Goal: Task Accomplishment & Management: Use online tool/utility

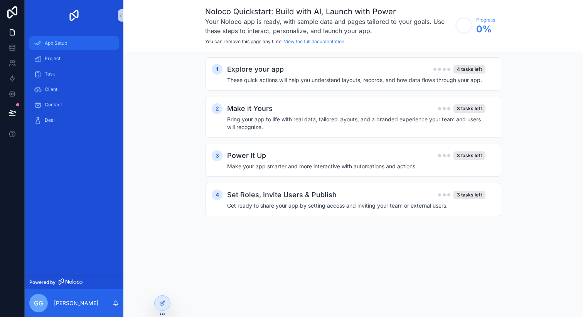
click at [60, 45] on span "App Setup" at bounding box center [56, 43] width 22 height 6
click at [55, 57] on span "Project" at bounding box center [53, 59] width 16 height 6
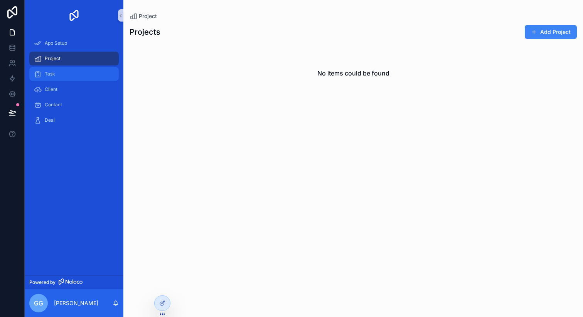
click at [53, 71] on div "Task" at bounding box center [74, 74] width 80 height 12
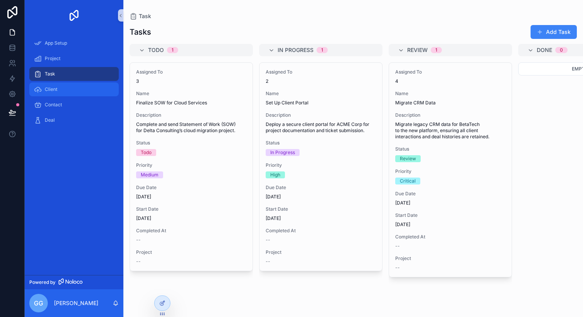
click at [52, 88] on span "Client" at bounding box center [51, 89] width 13 height 6
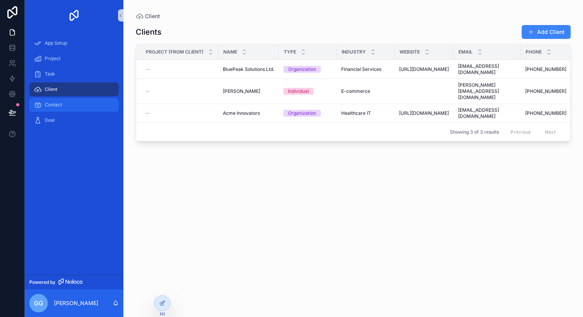
click at [53, 110] on div "Contact" at bounding box center [74, 105] width 80 height 12
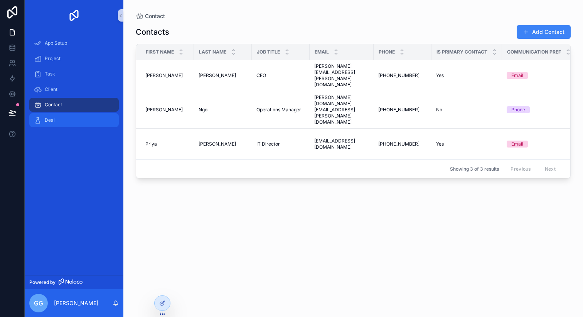
click at [51, 123] on span "Deal" at bounding box center [50, 120] width 10 height 6
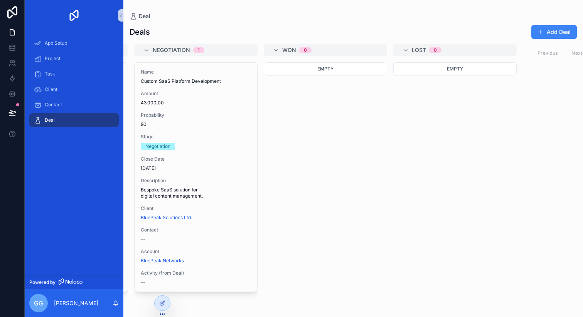
scroll to position [0, 404]
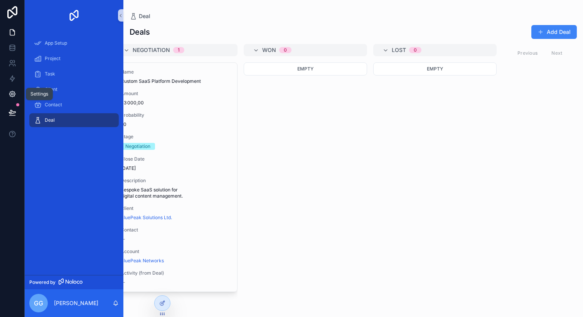
click at [12, 94] on icon at bounding box center [12, 94] width 2 height 2
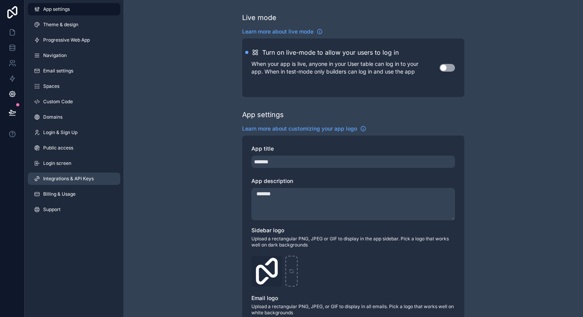
click at [40, 178] on link "Integrations & API Keys" at bounding box center [74, 179] width 93 height 12
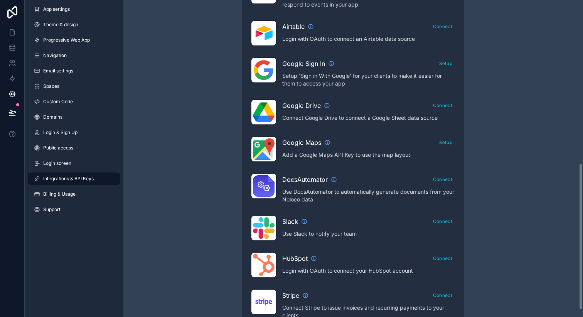
scroll to position [284, 0]
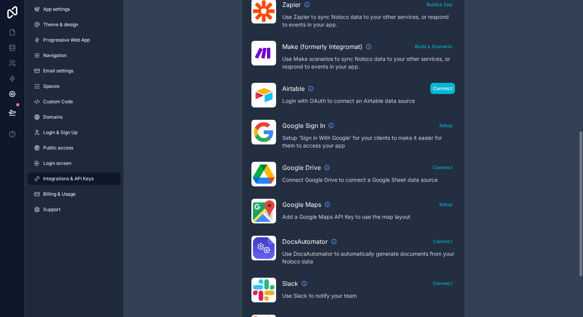
click at [437, 93] on button "Connect" at bounding box center [442, 88] width 25 height 11
click at [80, 158] on link "Login screen" at bounding box center [74, 163] width 93 height 12
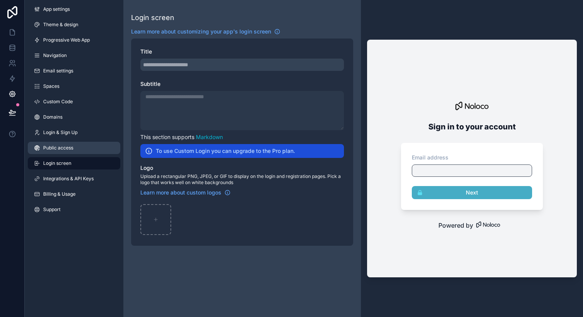
click at [83, 153] on link "Public access" at bounding box center [74, 148] width 93 height 12
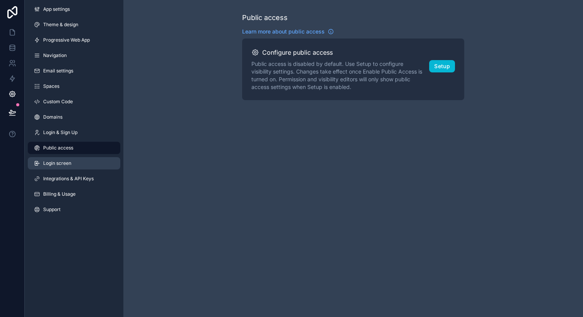
click at [76, 163] on link "Login screen" at bounding box center [74, 163] width 93 height 12
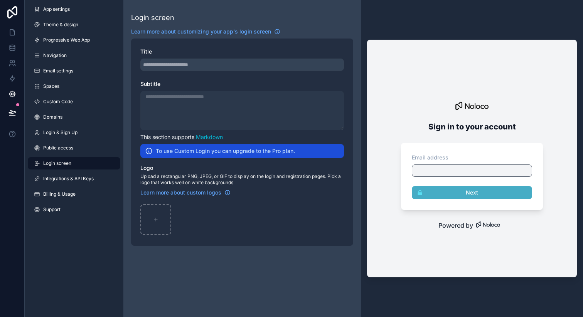
click at [451, 134] on div "Sign in to your account Email address Next" at bounding box center [472, 154] width 148 height 112
click at [201, 65] on div "scrollable content" at bounding box center [242, 65] width 204 height 12
click at [252, 31] on span "Learn more about customizing your app's login screen" at bounding box center [201, 32] width 140 height 8
click at [71, 148] on span "Public access" at bounding box center [58, 148] width 30 height 6
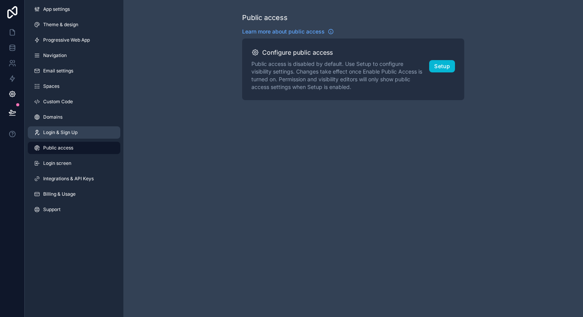
click at [87, 130] on link "Login & Sign Up" at bounding box center [74, 132] width 93 height 12
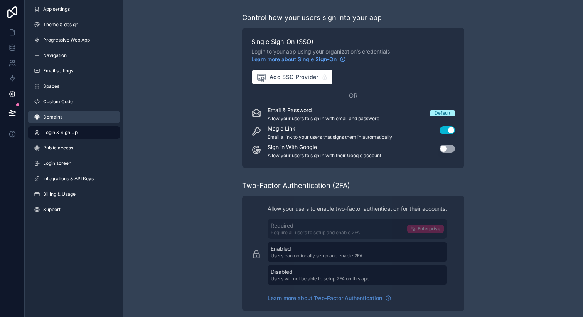
click at [95, 114] on link "Domains" at bounding box center [74, 117] width 93 height 12
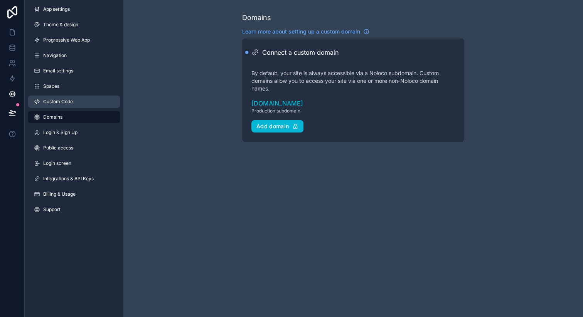
click at [97, 106] on link "Custom Code" at bounding box center [74, 102] width 93 height 12
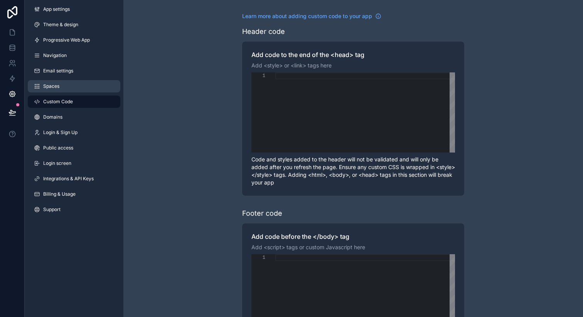
click at [49, 80] on link "Spaces" at bounding box center [74, 86] width 93 height 12
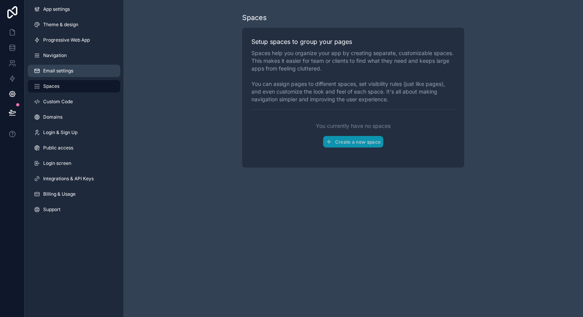
click at [60, 67] on link "Email settings" at bounding box center [74, 71] width 93 height 12
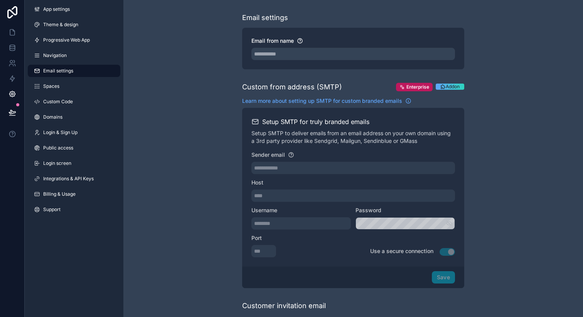
click at [60, 67] on link "Email settings" at bounding box center [74, 71] width 93 height 12
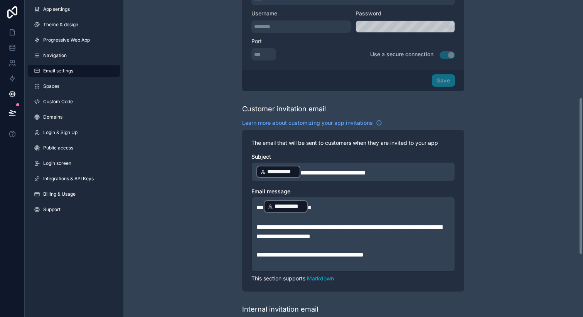
scroll to position [197, 0]
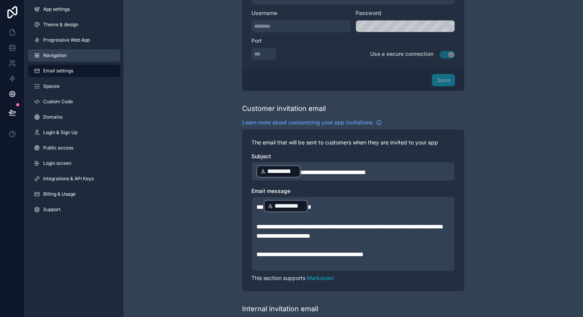
click at [92, 49] on link "Navigation" at bounding box center [74, 55] width 93 height 12
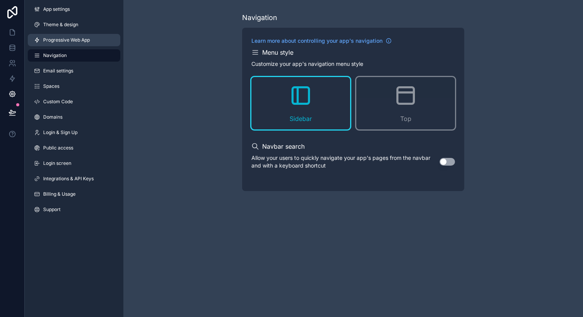
click at [99, 41] on link "Progressive Web App" at bounding box center [74, 40] width 93 height 12
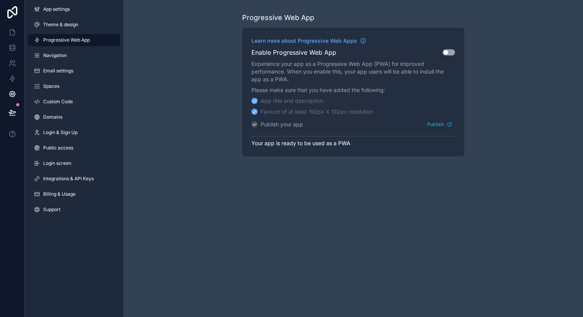
click at [84, 64] on div "App settings Theme & design Progressive Web App Navigation Email settings Space…" at bounding box center [74, 111] width 99 height 222
click at [87, 58] on link "Navigation" at bounding box center [74, 55] width 93 height 12
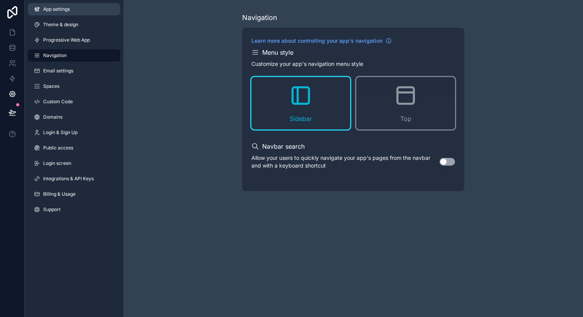
click at [84, 14] on link "App settings" at bounding box center [74, 9] width 93 height 12
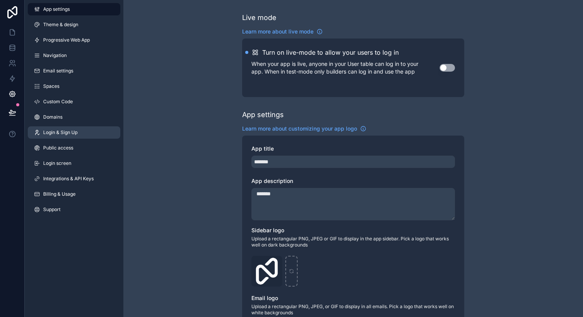
click at [66, 137] on link "Login & Sign Up" at bounding box center [74, 132] width 93 height 12
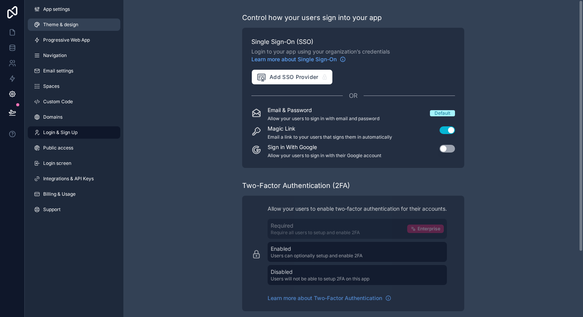
click at [88, 28] on link "Theme & design" at bounding box center [74, 25] width 93 height 12
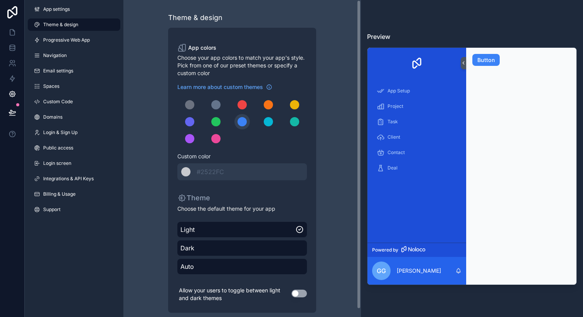
scroll to position [8, 0]
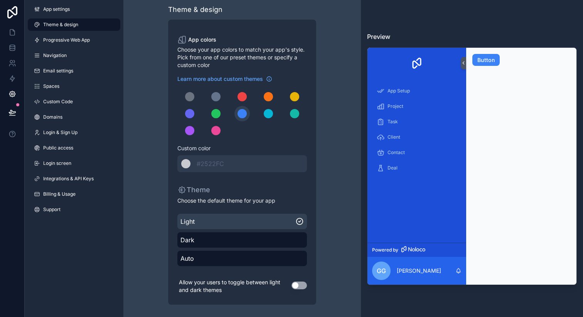
click at [226, 218] on span "Light" at bounding box center [237, 221] width 115 height 9
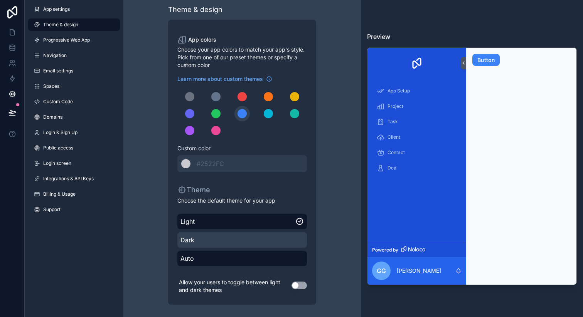
click at [218, 237] on span "Dark" at bounding box center [241, 240] width 123 height 9
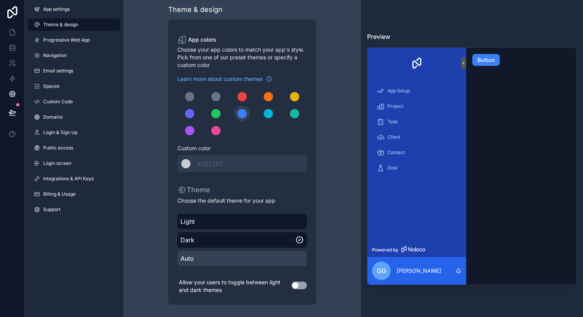
click at [211, 261] on span "Auto" at bounding box center [241, 258] width 123 height 9
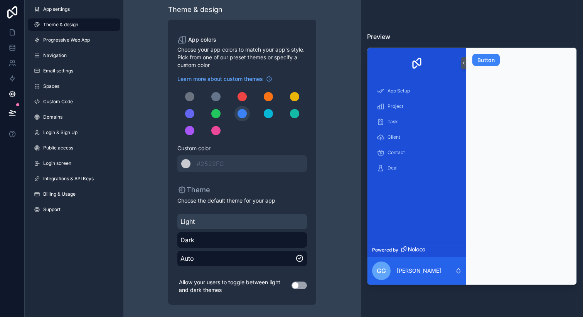
click at [226, 228] on div "Light" at bounding box center [242, 221] width 130 height 15
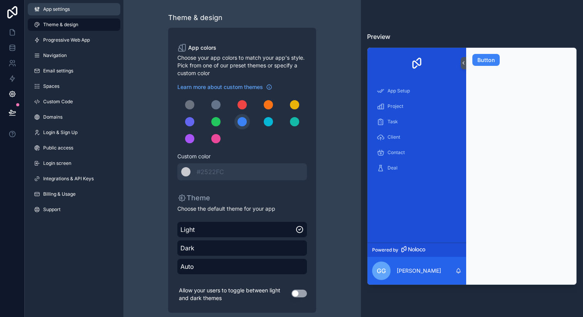
click at [59, 11] on span "App settings" at bounding box center [56, 9] width 27 height 6
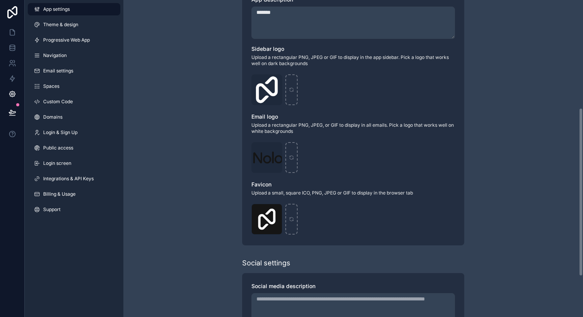
scroll to position [109, 0]
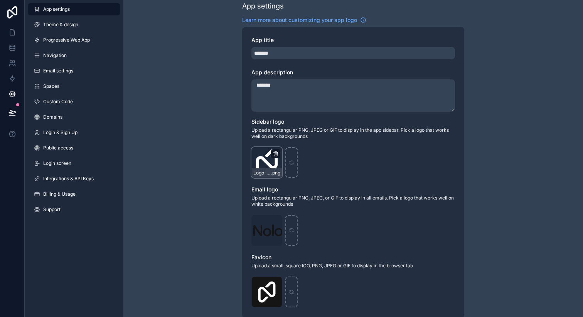
click at [275, 154] on icon "scrollable content" at bounding box center [275, 154] width 0 height 2
click at [280, 191] on label "Email logo" at bounding box center [353, 190] width 204 height 8
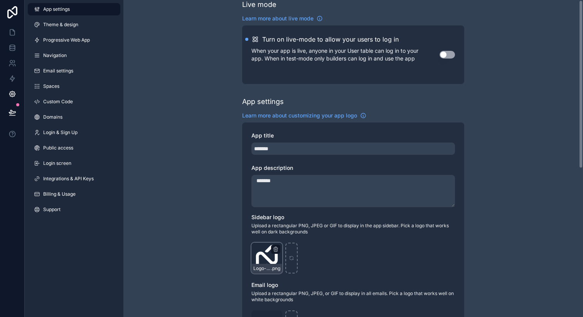
scroll to position [0, 0]
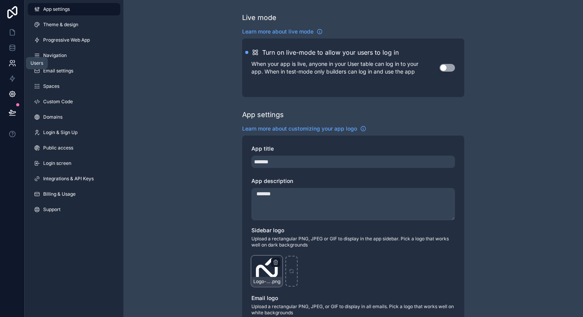
click at [14, 66] on icon at bounding box center [12, 63] width 8 height 8
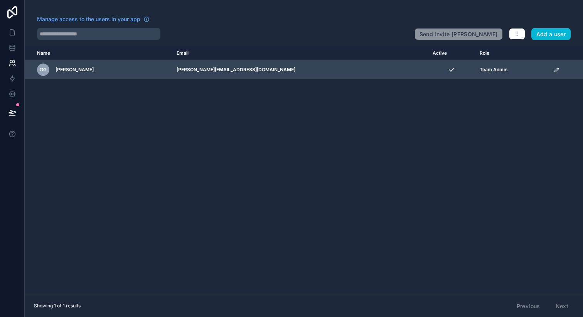
click at [115, 72] on div "GG Grégory GIUNTA" at bounding box center [102, 70] width 130 height 12
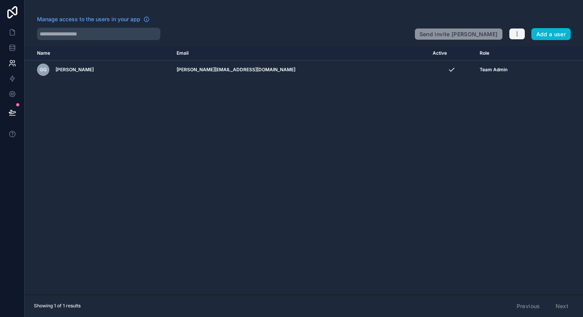
click at [518, 34] on icon "button" at bounding box center [517, 34] width 6 height 6
click at [520, 51] on link "Manage roles" at bounding box center [533, 52] width 48 height 12
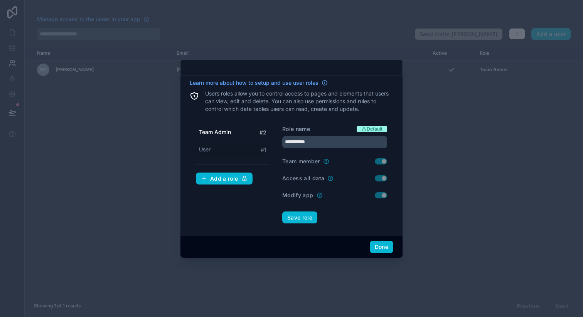
click at [216, 149] on div "User # 1" at bounding box center [233, 150] width 74 height 14
type input "****"
click at [442, 71] on div at bounding box center [291, 158] width 583 height 317
click at [372, 248] on button "Done" at bounding box center [382, 247] width 24 height 12
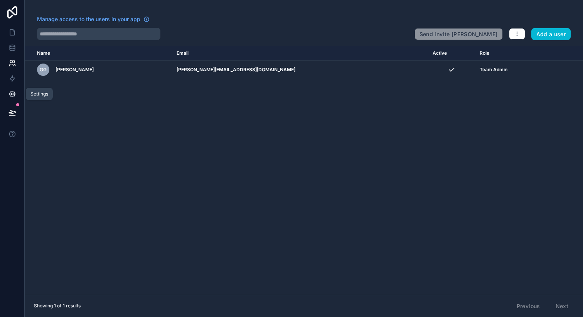
click at [12, 93] on icon at bounding box center [12, 94] width 8 height 8
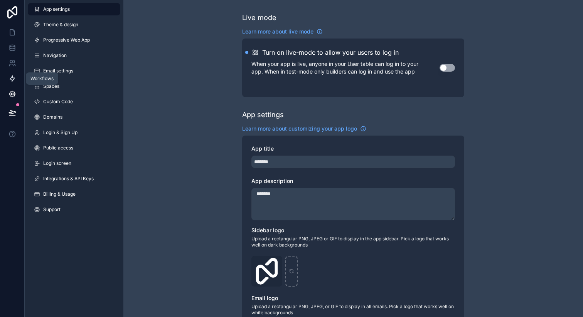
click at [12, 82] on icon at bounding box center [12, 79] width 8 height 8
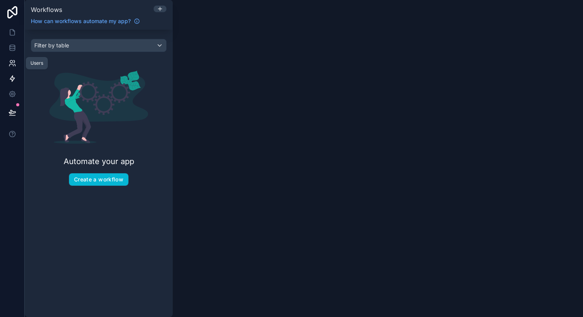
click at [15, 70] on link at bounding box center [12, 63] width 24 height 15
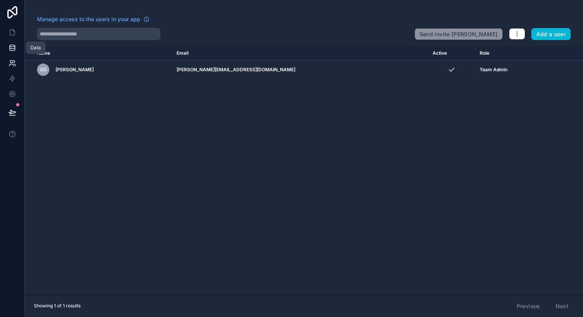
click at [19, 47] on link at bounding box center [12, 47] width 24 height 15
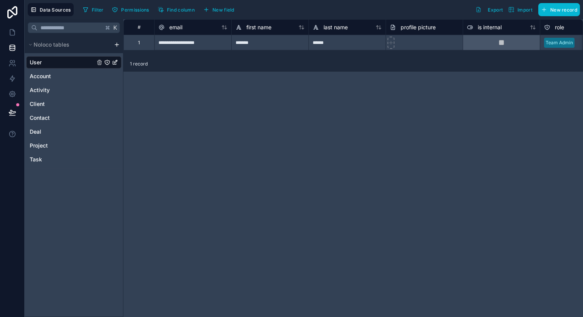
click at [60, 83] on div "User Account Activity Client Contact Deal Project Task" at bounding box center [73, 109] width 95 height 113
click at [61, 79] on div "Account" at bounding box center [73, 76] width 95 height 12
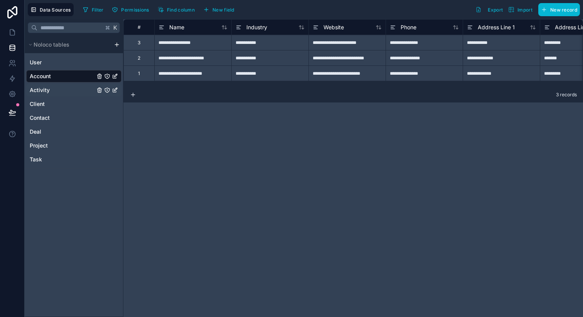
click at [49, 96] on div "Activity" at bounding box center [73, 90] width 95 height 12
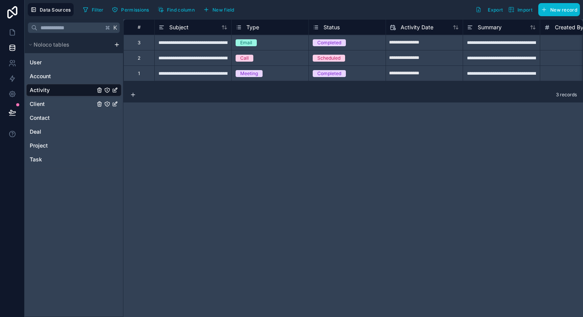
click at [47, 107] on div "Client" at bounding box center [73, 104] width 95 height 12
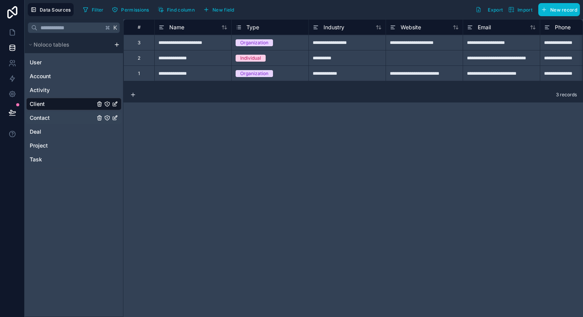
click at [45, 123] on div "Contact" at bounding box center [73, 118] width 95 height 12
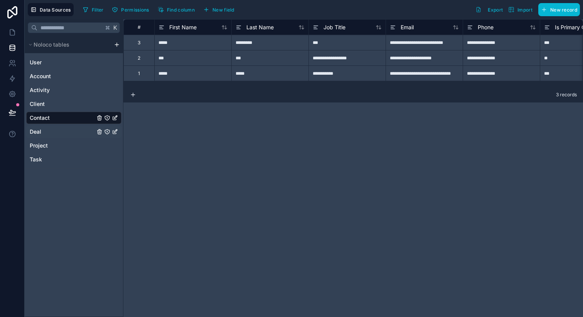
click at [43, 130] on div "Deal" at bounding box center [73, 132] width 95 height 12
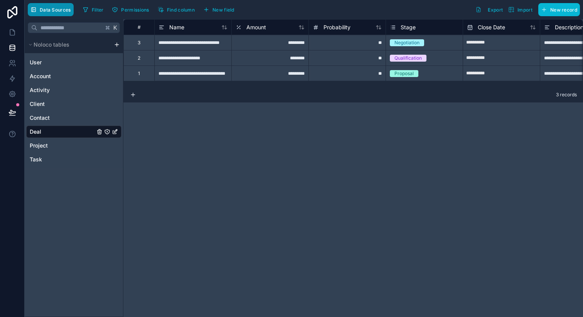
click at [50, 10] on span "Data Sources" at bounding box center [55, 10] width 31 height 6
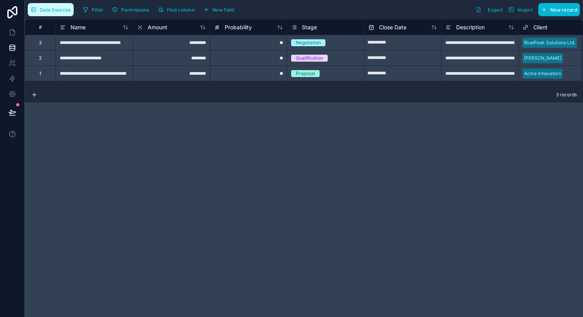
click at [50, 10] on span "Data Sources" at bounding box center [55, 10] width 31 height 6
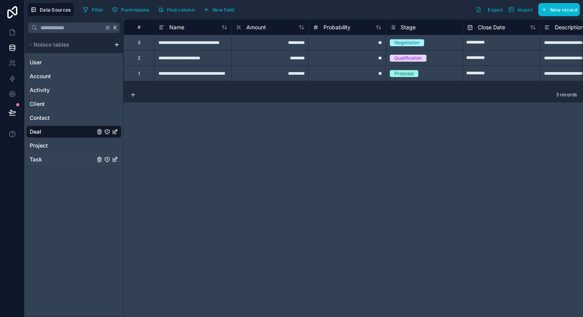
click at [56, 161] on div "Task" at bounding box center [73, 159] width 95 height 12
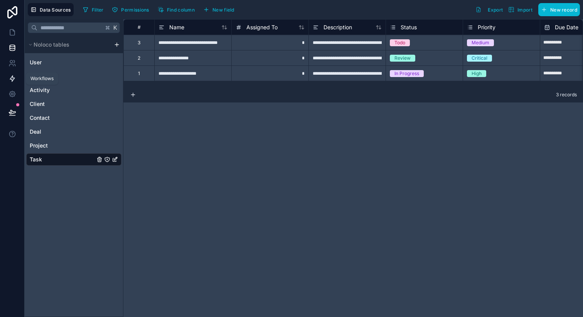
click at [10, 72] on link at bounding box center [12, 78] width 24 height 15
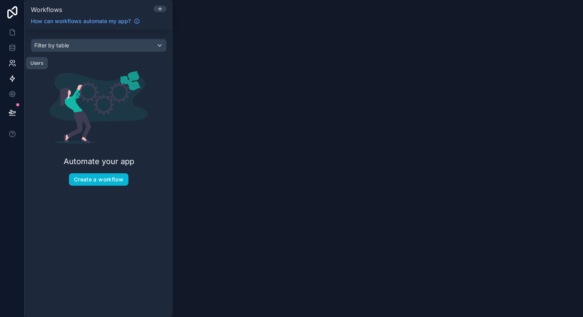
click at [13, 61] on icon at bounding box center [12, 63] width 8 height 8
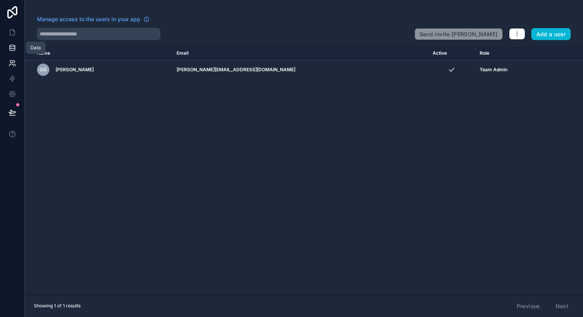
click at [17, 49] on link at bounding box center [12, 47] width 24 height 15
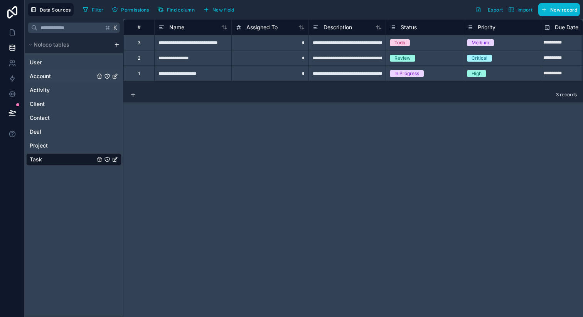
click at [36, 71] on div "Account" at bounding box center [73, 76] width 95 height 12
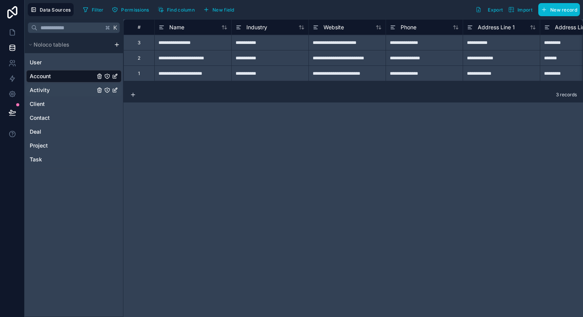
click at [32, 92] on span "Activity" at bounding box center [40, 90] width 20 height 8
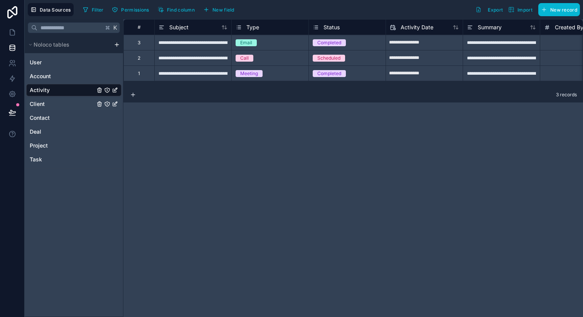
click at [29, 107] on div "Client" at bounding box center [73, 104] width 95 height 12
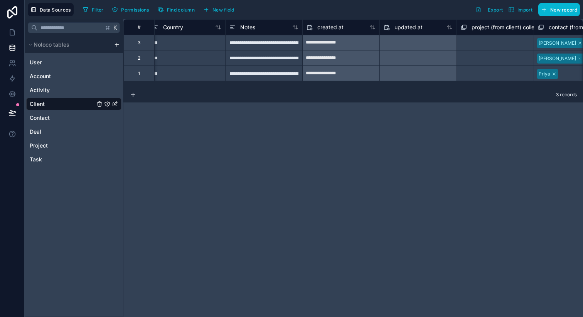
scroll to position [0, 1114]
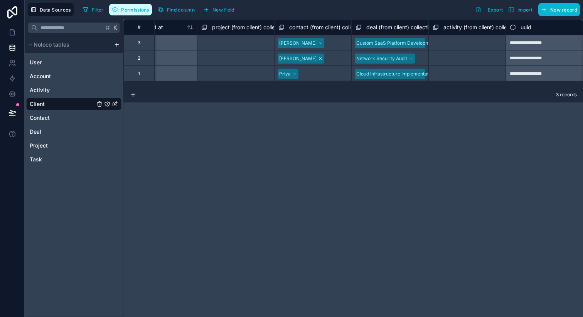
click at [134, 13] on button "Permissions" at bounding box center [130, 10] width 42 height 12
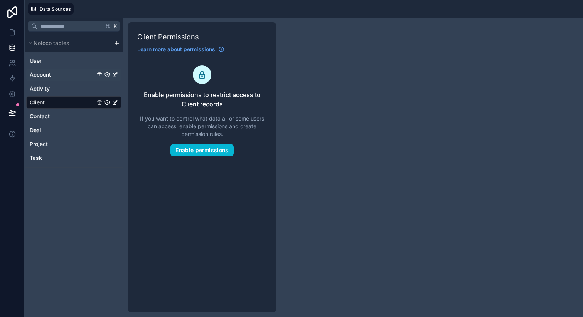
click at [92, 70] on div "Account" at bounding box center [73, 75] width 95 height 12
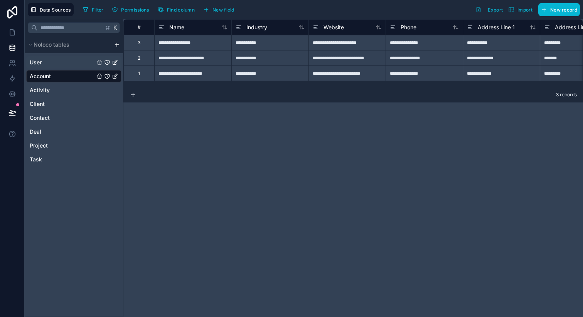
click at [65, 57] on div "User" at bounding box center [73, 62] width 95 height 12
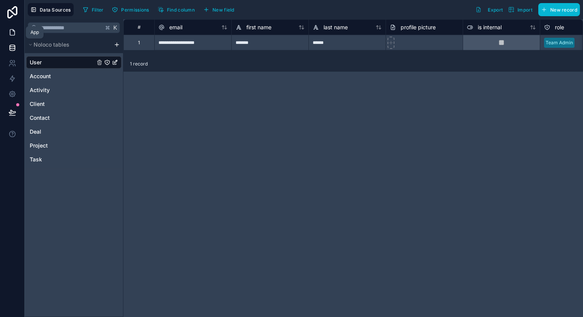
click at [12, 32] on icon at bounding box center [12, 33] width 8 height 8
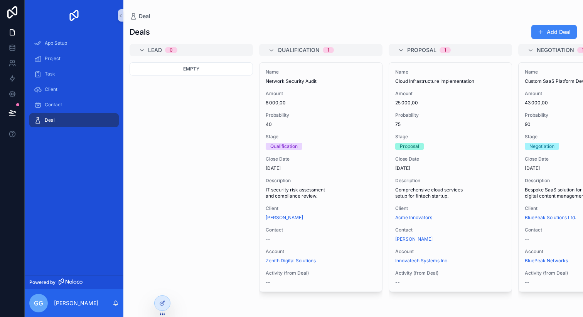
click at [187, 176] on div "Empty" at bounding box center [191, 185] width 123 height 246
click at [67, 43] on span "App Setup" at bounding box center [56, 43] width 22 height 6
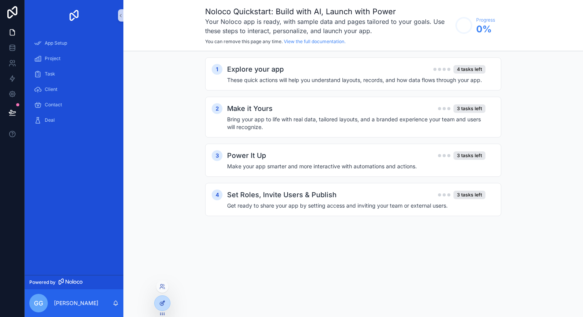
click at [160, 305] on icon at bounding box center [162, 303] width 6 height 6
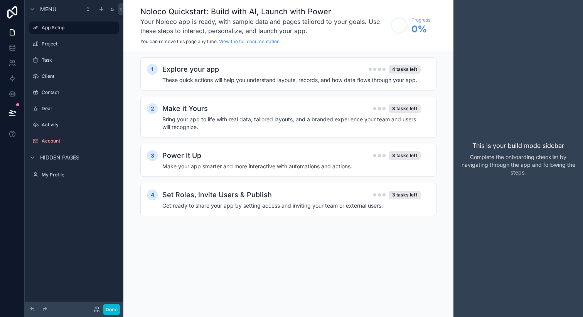
click at [66, 51] on div "scrollable content" at bounding box center [74, 52] width 99 height 2
click at [204, 81] on h4 "These quick actions will help you understand layouts, records, and how data flo…" at bounding box center [291, 80] width 258 height 8
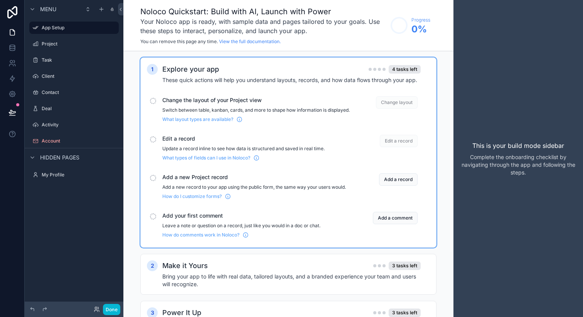
click at [171, 113] on p "Switch between table, kanban, cards, and more to shape how information is displ…" at bounding box center [255, 110] width 187 height 6
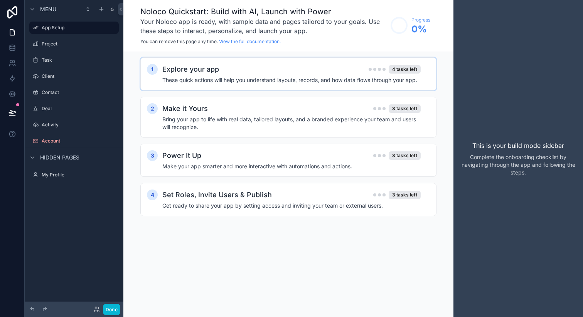
click at [218, 82] on h4 "These quick actions will help you understand layouts, records, and how data flo…" at bounding box center [291, 80] width 258 height 8
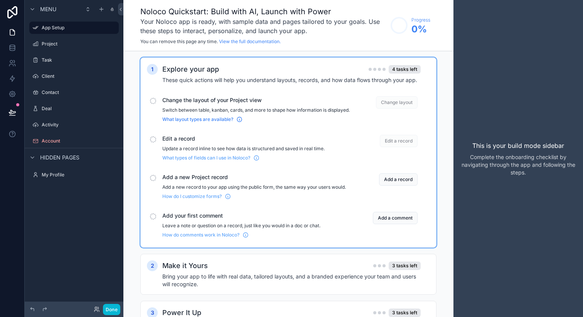
click at [218, 123] on span "What layout types are available?" at bounding box center [197, 119] width 71 height 6
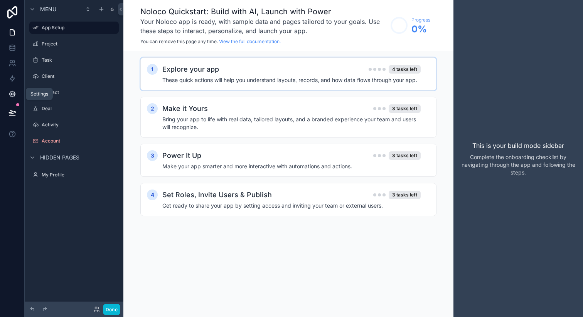
click at [12, 94] on icon at bounding box center [12, 94] width 2 height 2
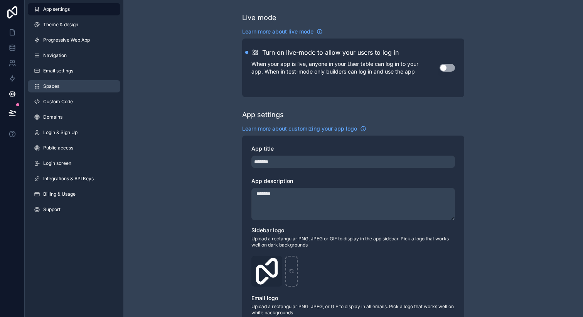
click at [86, 87] on link "Spaces" at bounding box center [74, 86] width 93 height 12
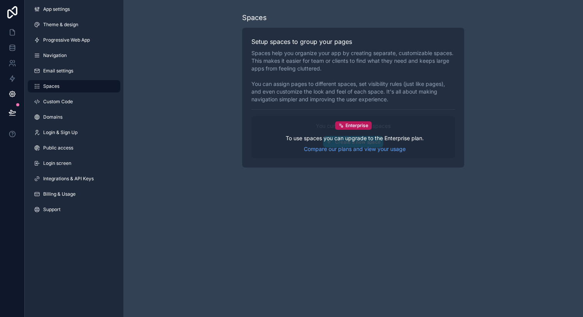
click at [341, 133] on div "Enterprise To use spaces you can upgrade to the Enterprise plan. Compare our pl…" at bounding box center [353, 137] width 204 height 42
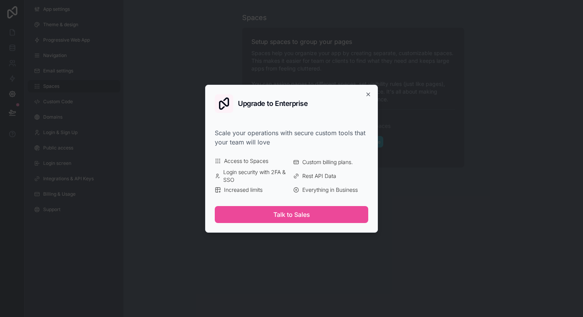
click at [315, 190] on span "Everything in Business" at bounding box center [330, 190] width 56 height 8
click at [369, 94] on icon "button" at bounding box center [368, 94] width 3 height 3
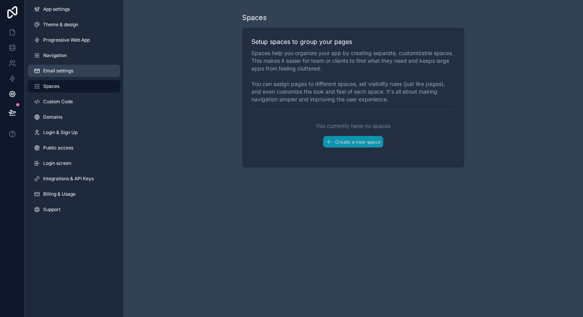
click at [83, 67] on link "Email settings" at bounding box center [74, 71] width 93 height 12
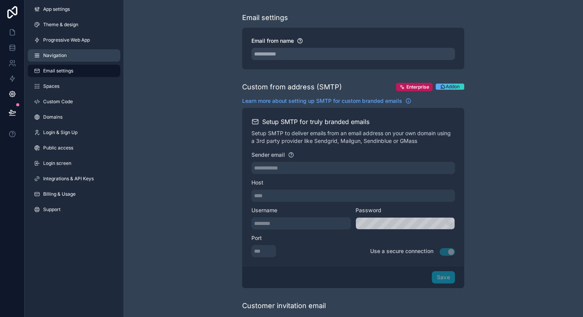
click at [86, 53] on link "Navigation" at bounding box center [74, 55] width 93 height 12
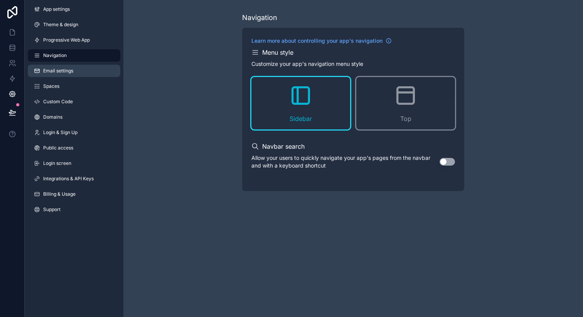
click at [79, 68] on link "Email settings" at bounding box center [74, 71] width 93 height 12
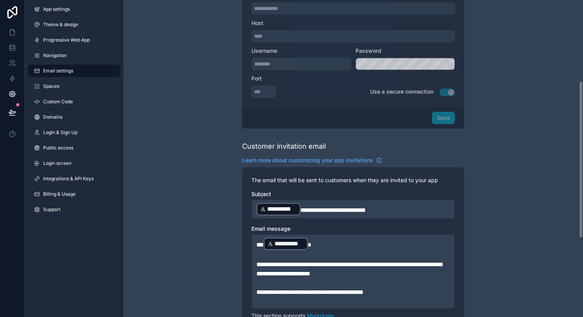
scroll to position [164, 0]
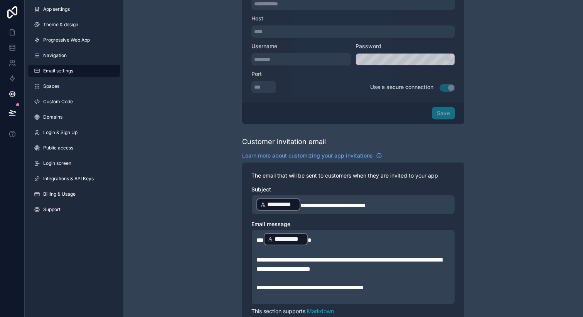
click at [322, 209] on p "**********" at bounding box center [353, 205] width 194 height 14
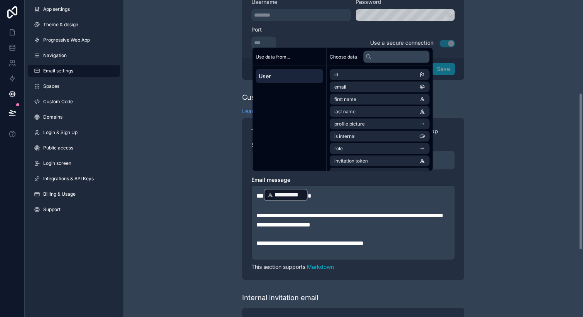
scroll to position [243, 0]
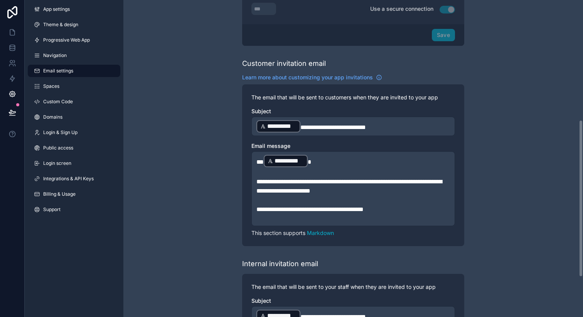
click at [185, 229] on div "**********" at bounding box center [353, 72] width 460 height 631
click at [98, 170] on div "App settings Theme & design Progressive Web App Navigation Email settings Space…" at bounding box center [74, 111] width 99 height 222
click at [98, 174] on link "Integrations & API Keys" at bounding box center [74, 179] width 93 height 12
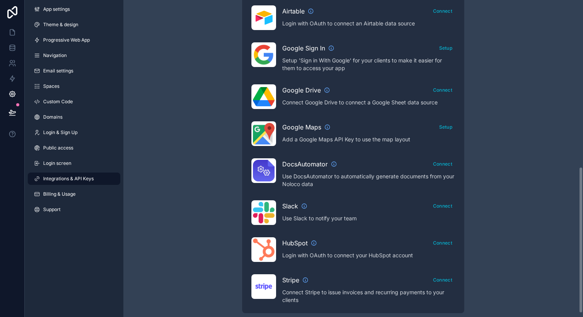
scroll to position [370, 0]
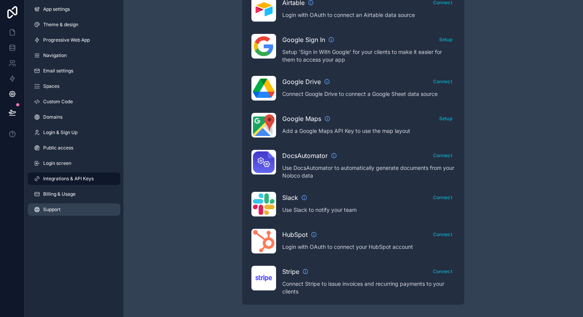
click at [70, 211] on link "Support" at bounding box center [74, 210] width 93 height 12
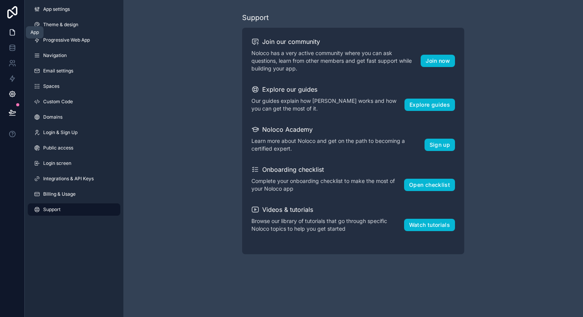
click at [12, 33] on icon at bounding box center [12, 33] width 8 height 8
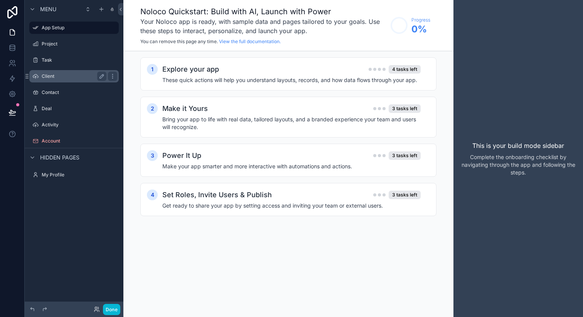
click at [64, 71] on div "Client" at bounding box center [74, 76] width 86 height 12
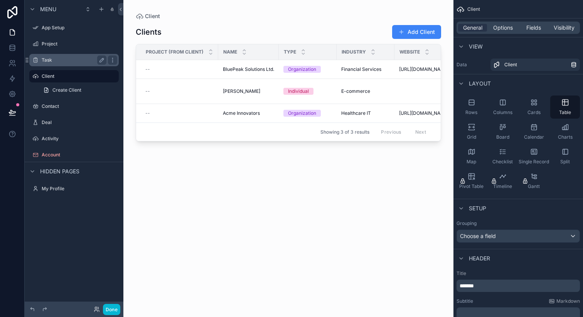
click at [69, 59] on label "Task" at bounding box center [73, 60] width 62 height 6
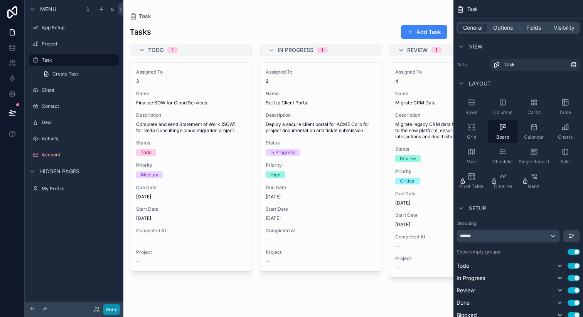
click at [108, 312] on button "Done" at bounding box center [111, 309] width 17 height 11
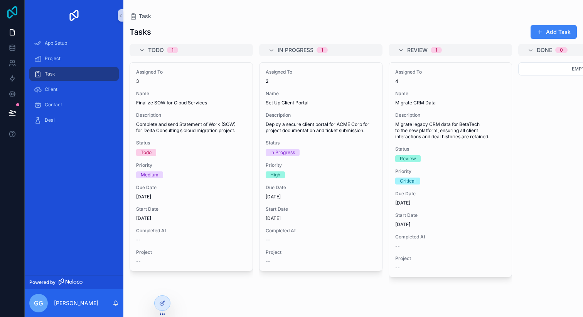
click at [15, 10] on icon at bounding box center [12, 12] width 15 height 12
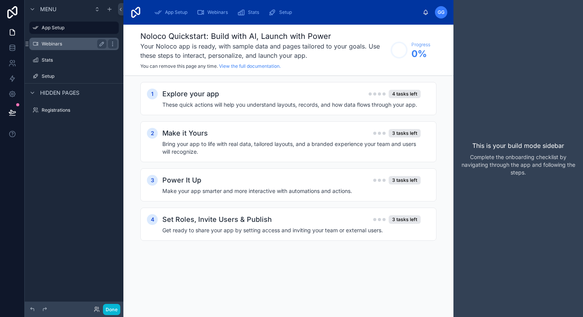
click at [88, 47] on label "Webinars" at bounding box center [73, 44] width 62 height 6
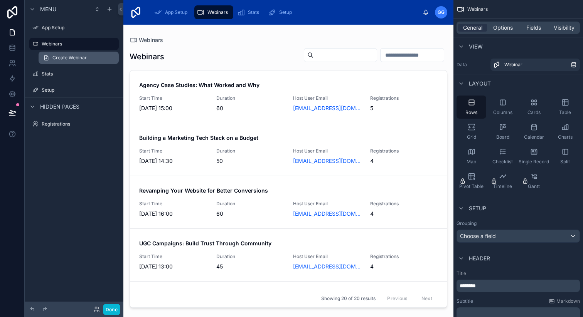
click at [82, 56] on span "Create Webinar" at bounding box center [69, 58] width 34 height 6
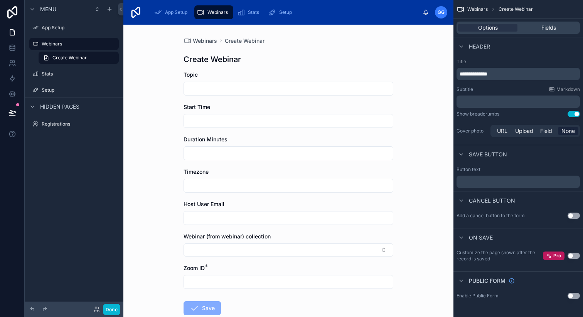
click at [468, 237] on div "On save" at bounding box center [474, 237] width 36 height 9
click at [477, 205] on div "Cancel button" at bounding box center [485, 200] width 59 height 9
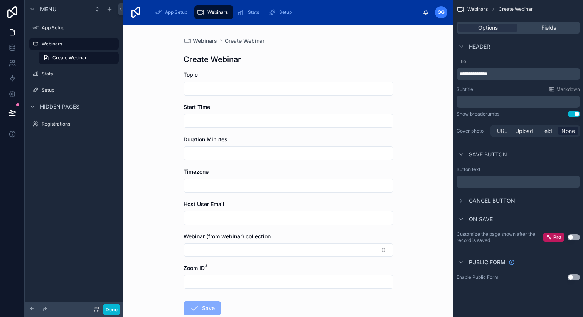
click at [478, 200] on span "Cancel button" at bounding box center [492, 201] width 46 height 8
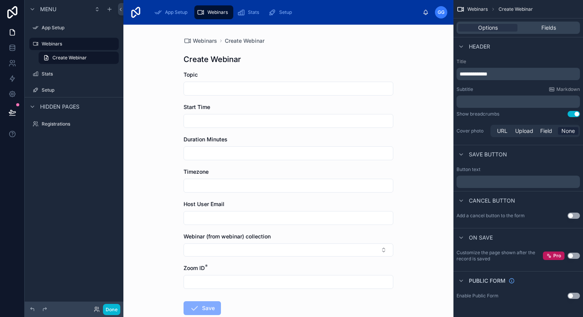
click at [242, 283] on input "text" at bounding box center [288, 282] width 209 height 11
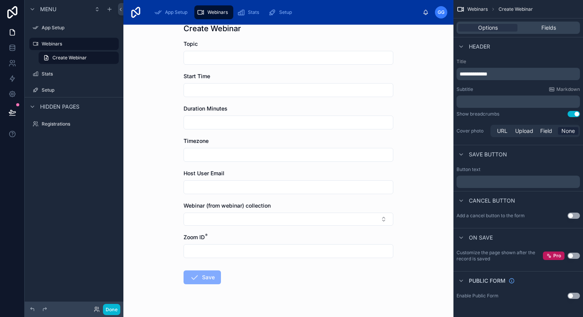
scroll to position [34, 0]
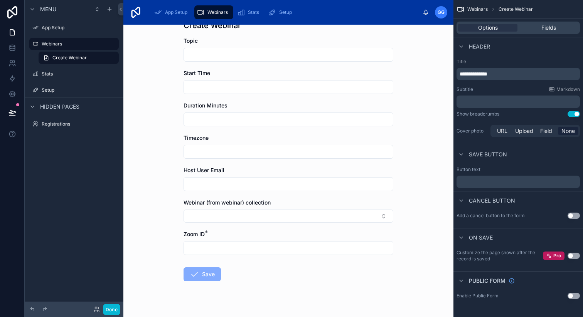
click at [550, 22] on div "Options Fields" at bounding box center [517, 28] width 123 height 12
click at [550, 26] on span "Fields" at bounding box center [548, 28] width 15 height 8
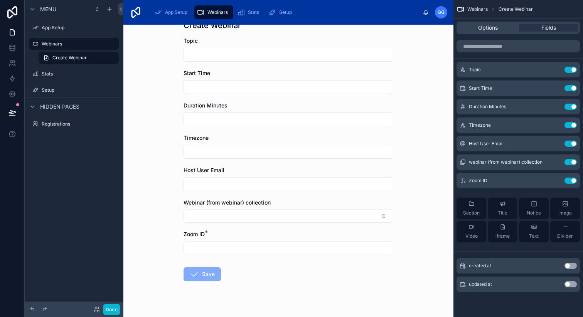
scroll to position [0, 0]
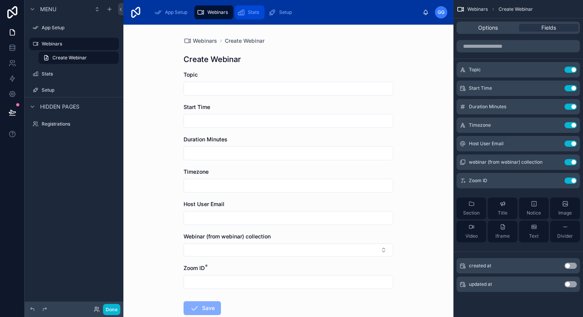
click at [249, 13] on span "Stats" at bounding box center [253, 12] width 11 height 6
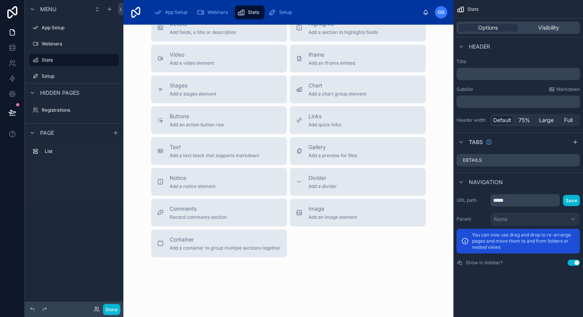
scroll to position [317, 0]
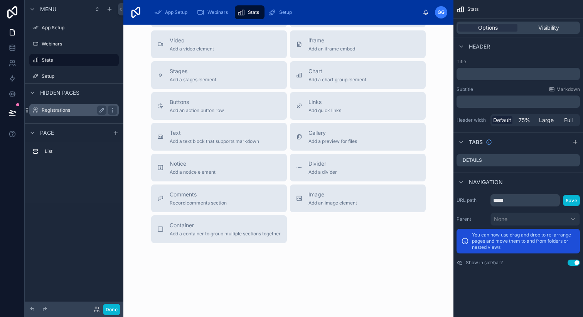
click at [69, 113] on label "Registrations" at bounding box center [73, 110] width 62 height 6
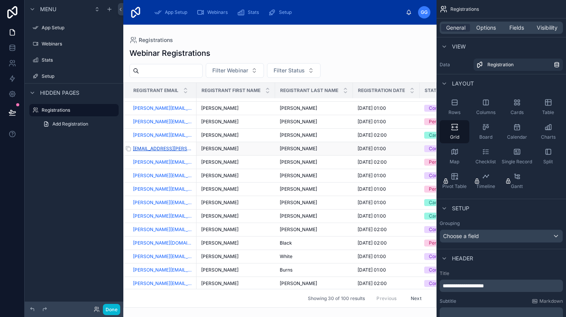
scroll to position [86, 0]
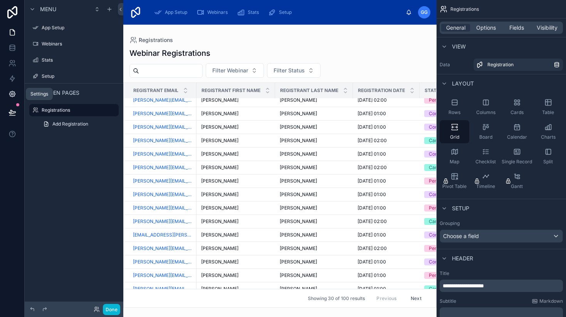
click at [13, 91] on icon at bounding box center [12, 94] width 6 height 6
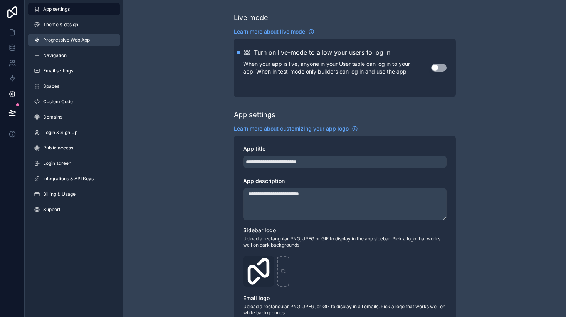
click at [76, 43] on span "Progressive Web App" at bounding box center [66, 40] width 47 height 6
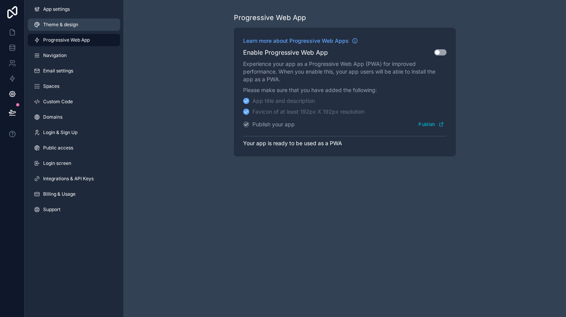
click at [64, 25] on span "Theme & design" at bounding box center [60, 25] width 35 height 6
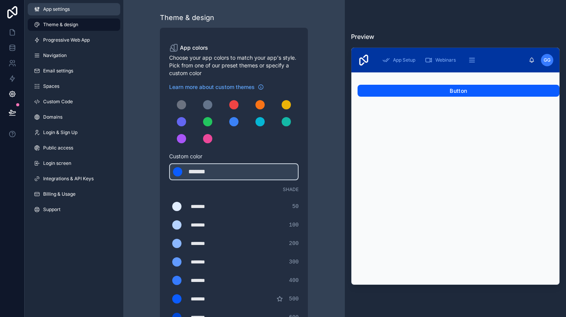
click at [57, 9] on span "App settings" at bounding box center [56, 9] width 27 height 6
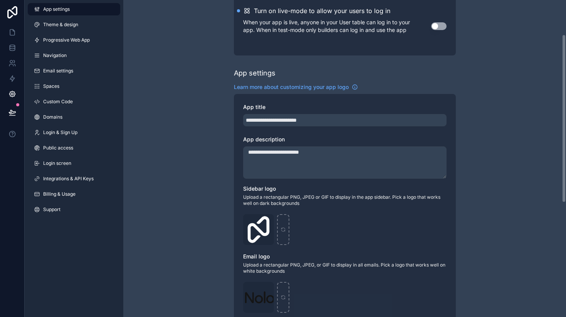
scroll to position [280, 0]
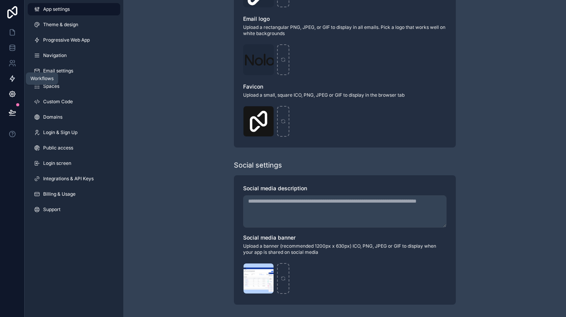
click at [10, 75] on icon at bounding box center [12, 79] width 8 height 8
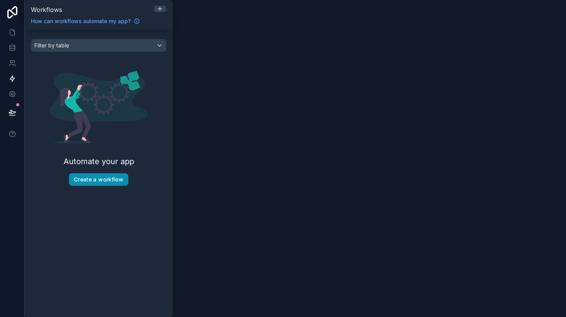
click at [89, 183] on button "Create a workflow" at bounding box center [98, 179] width 59 height 12
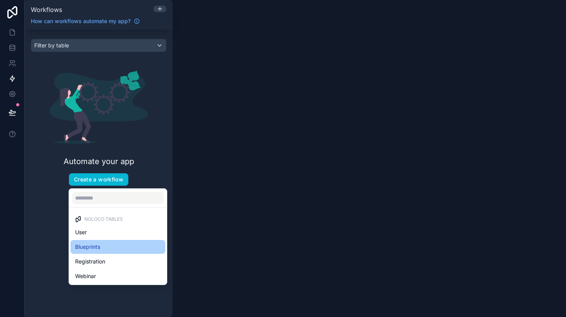
click at [91, 248] on span "Blueprints" at bounding box center [87, 247] width 25 height 9
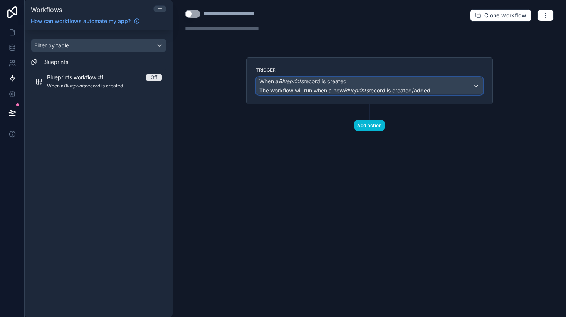
click at [304, 82] on em "Blueprints" at bounding box center [291, 81] width 25 height 7
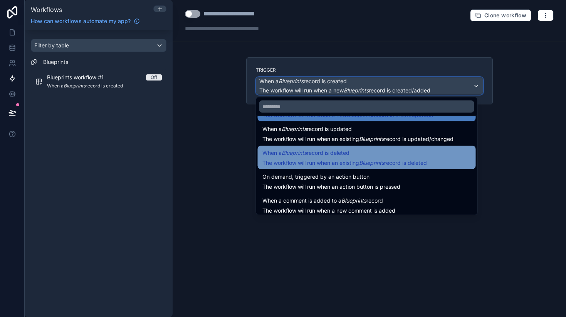
scroll to position [28, 0]
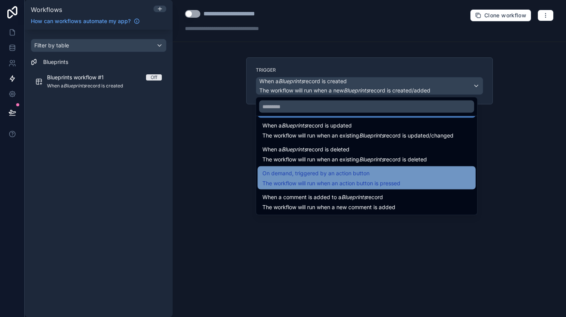
click at [278, 181] on span "The workflow will run when an action button is pressed" at bounding box center [332, 183] width 138 height 7
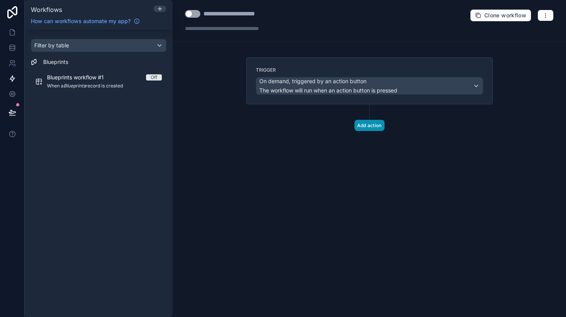
click at [372, 125] on button "Add action" at bounding box center [370, 125] width 30 height 11
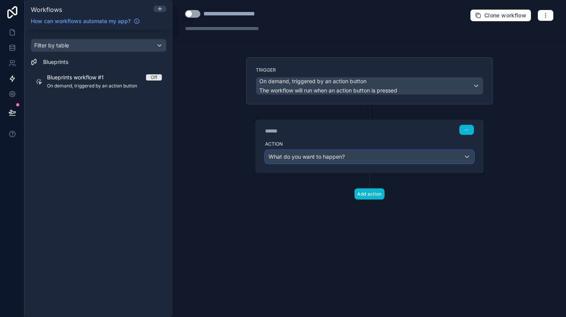
click at [341, 156] on span "What do you want to happen?" at bounding box center [307, 156] width 76 height 7
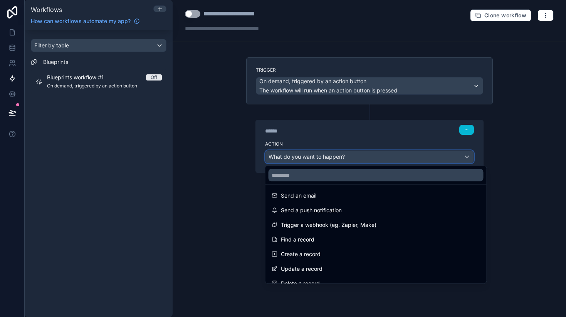
scroll to position [0, 0]
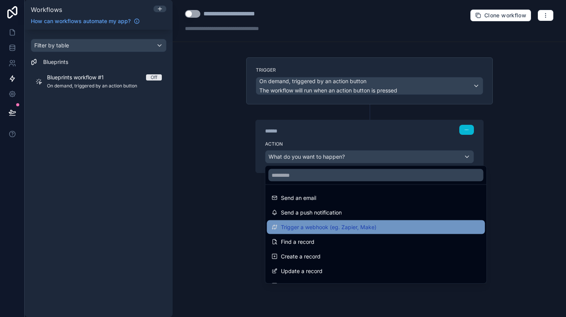
click at [349, 227] on span "Trigger a webhook (eg. Zapier, Make)" at bounding box center [329, 227] width 96 height 9
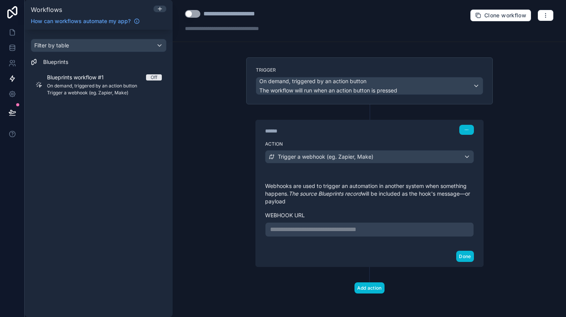
click at [349, 227] on p "**********" at bounding box center [369, 229] width 199 height 9
